Goal: Navigation & Orientation: Find specific page/section

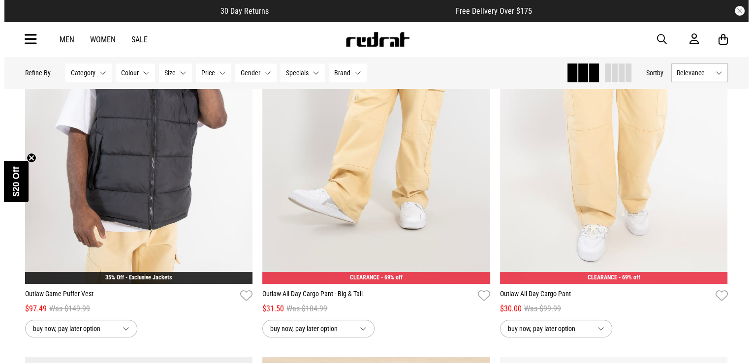
scroll to position [435, 0]
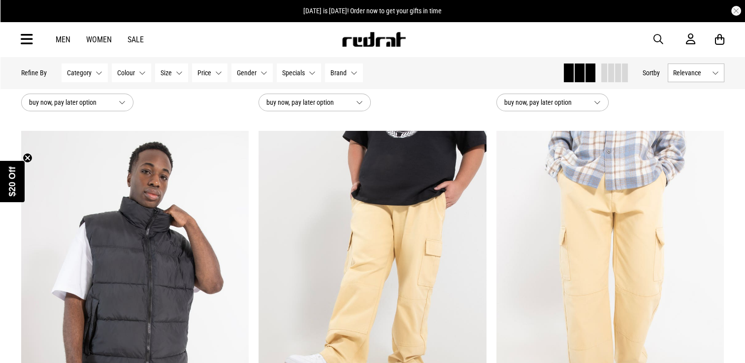
click at [24, 40] on icon at bounding box center [27, 39] width 12 height 16
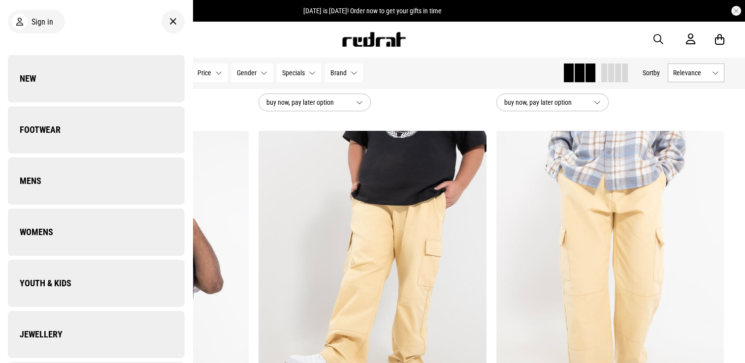
click at [24, 40] on div "Men Women Sale Sign in New Back Footwear Back Footwear Mens Back Mens Womens Ba…" at bounding box center [372, 39] width 718 height 35
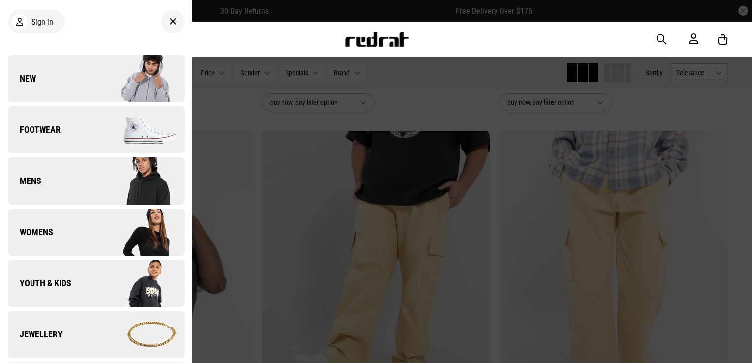
click at [27, 37] on div "Sign in New Back Footwear Back Footwear Mens Back Mens Womens Back Womens Youth…" at bounding box center [96, 181] width 192 height 363
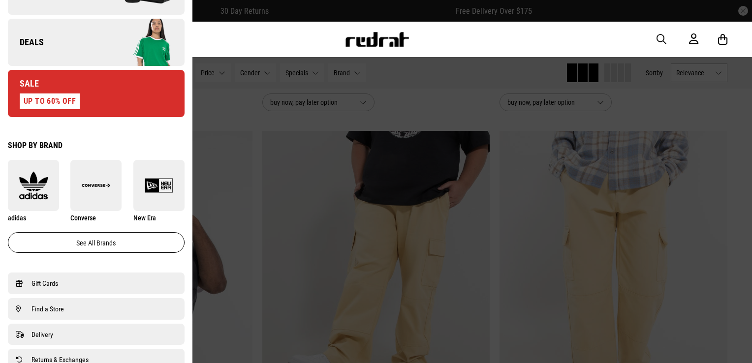
scroll to position [465, 0]
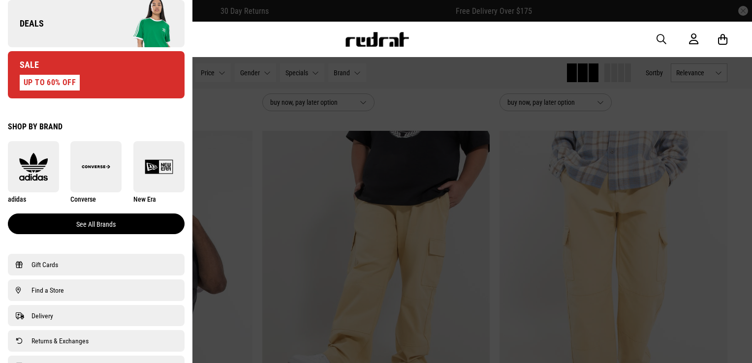
click at [133, 220] on link "See all brands" at bounding box center [96, 224] width 177 height 21
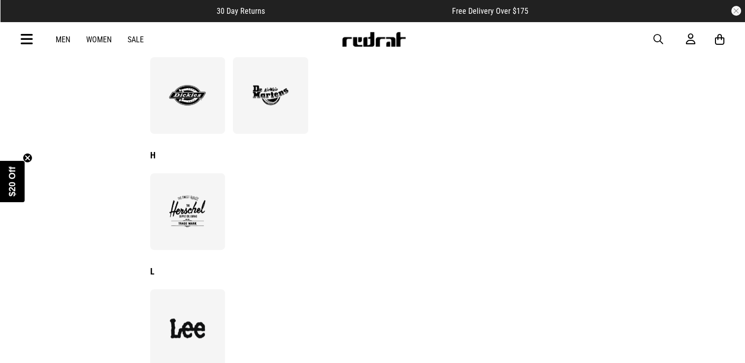
scroll to position [441, 0]
click at [180, 92] on img at bounding box center [187, 92] width 54 height 37
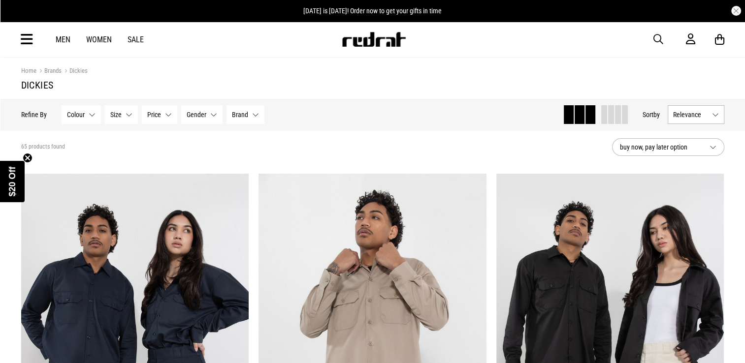
click at [741, 11] on article "[DATE] is [DATE]! Order now to get your gifts in time" at bounding box center [372, 11] width 745 height 22
